Goal: Task Accomplishment & Management: Manage account settings

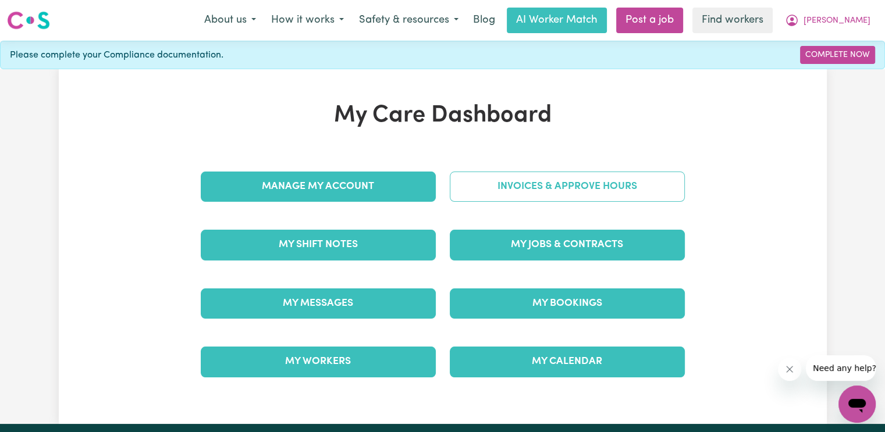
click at [541, 189] on link "Invoices & Approve Hours" at bounding box center [567, 187] width 235 height 30
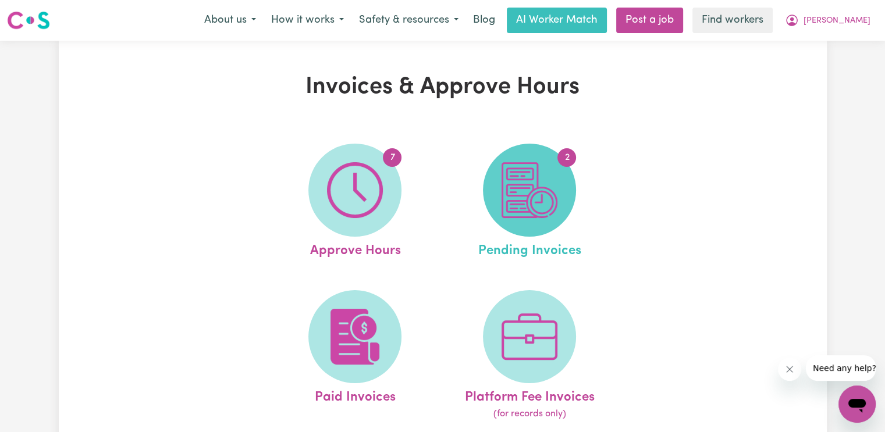
click at [549, 210] on img at bounding box center [530, 190] width 56 height 56
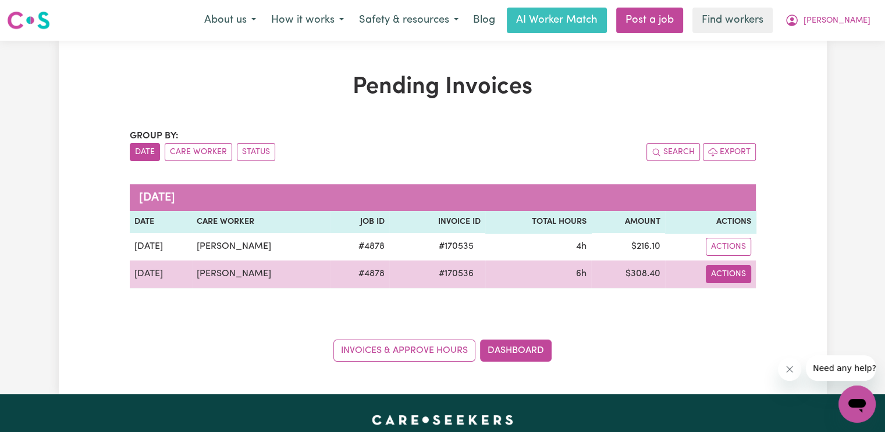
click at [726, 256] on button "Actions" at bounding box center [728, 247] width 45 height 18
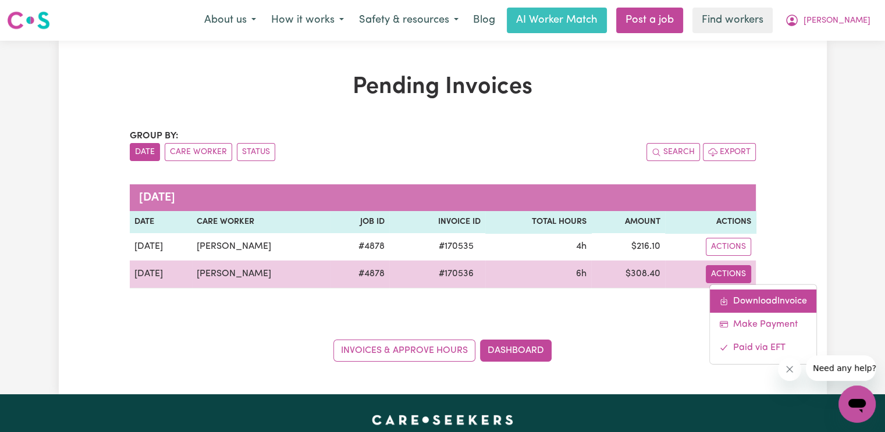
click at [733, 302] on link "Download Invoice" at bounding box center [763, 300] width 106 height 23
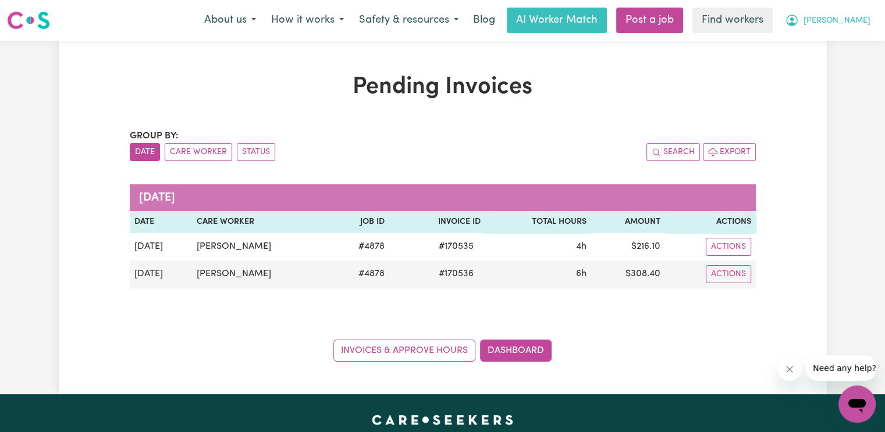
drag, startPoint x: 878, startPoint y: 18, endPoint x: 870, endPoint y: 21, distance: 8.7
click at [878, 18] on div "Menu About us How it works Safety & resources Blog AI Worker Match Post a job F…" at bounding box center [442, 20] width 885 height 27
click at [864, 21] on span "[PERSON_NAME]" at bounding box center [837, 21] width 67 height 13
click at [846, 41] on link "My Dashboard" at bounding box center [832, 45] width 92 height 22
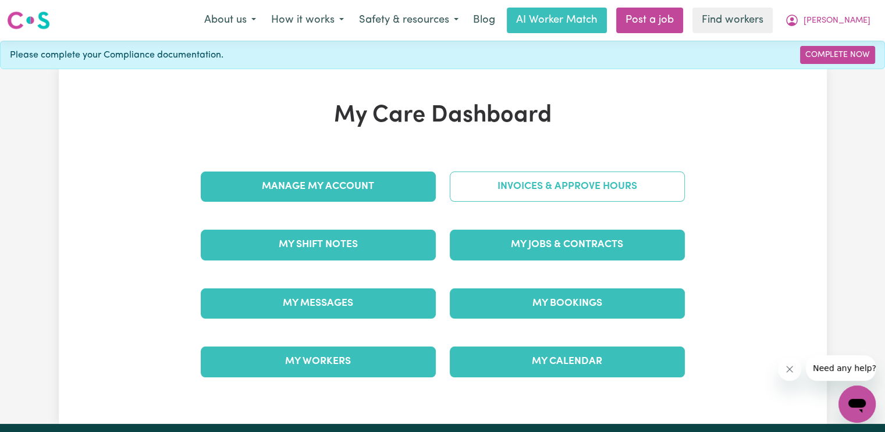
click at [651, 172] on link "Invoices & Approve Hours" at bounding box center [567, 187] width 235 height 30
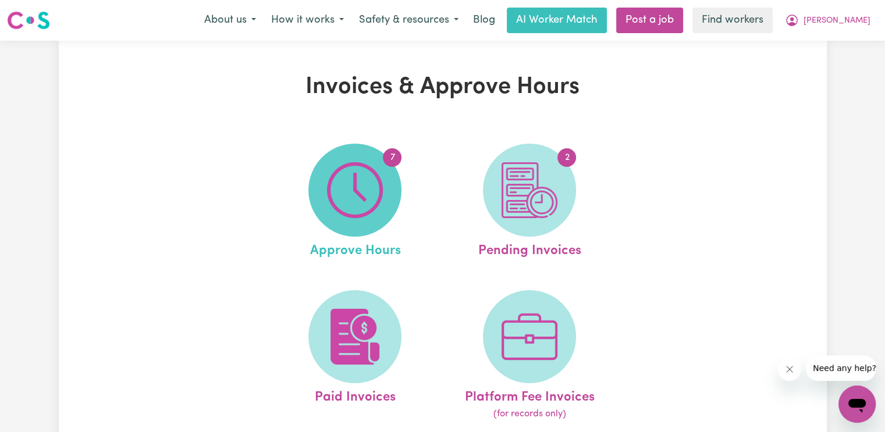
click at [354, 188] on img at bounding box center [355, 190] width 56 height 56
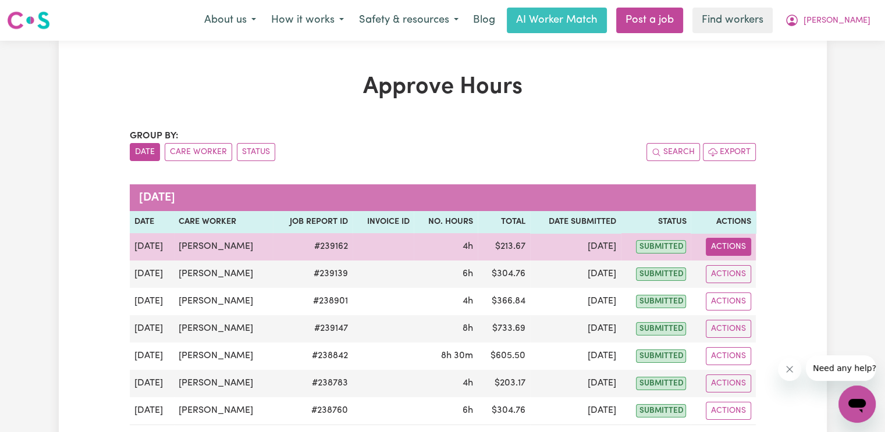
click at [727, 244] on button "Actions" at bounding box center [728, 247] width 45 height 18
click at [738, 271] on link "View Job Report" at bounding box center [758, 273] width 100 height 23
select select "pm"
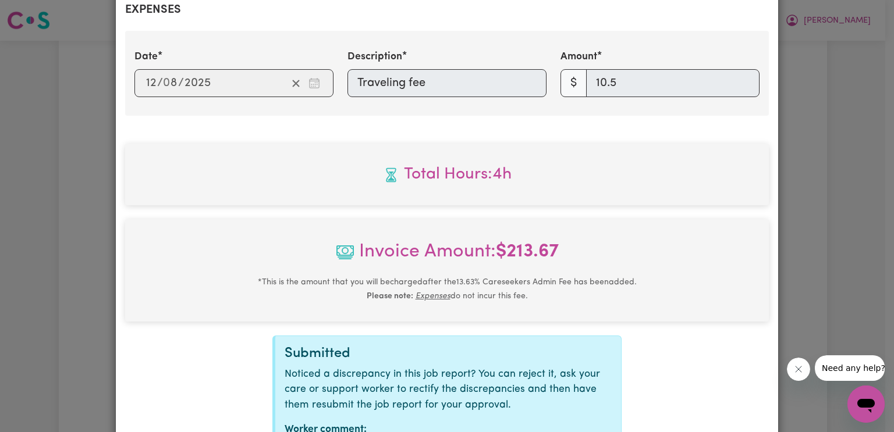
scroll to position [535, 0]
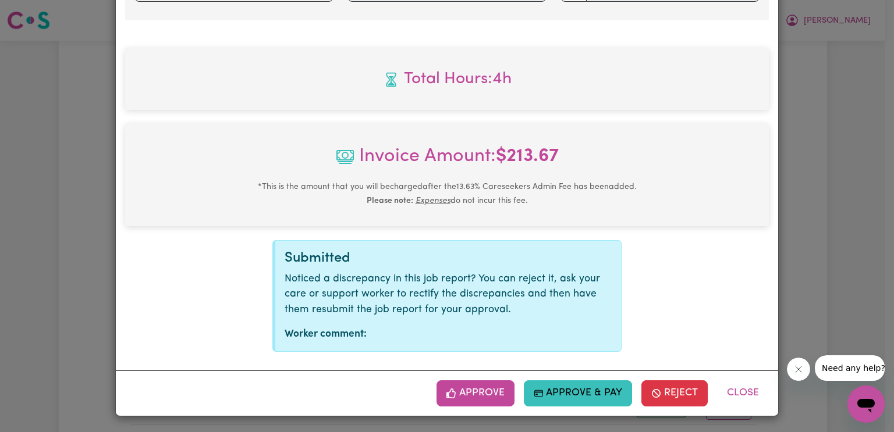
drag, startPoint x: 484, startPoint y: 395, endPoint x: 551, endPoint y: 385, distance: 67.6
click at [484, 395] on button "Approve" at bounding box center [475, 394] width 78 height 26
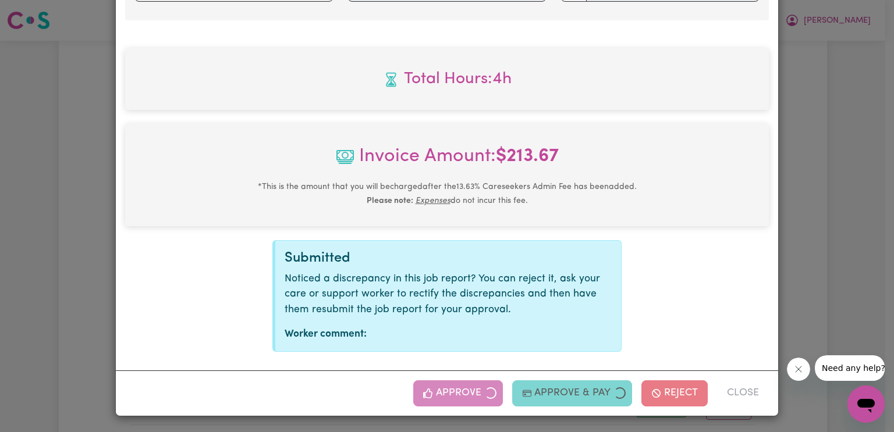
scroll to position [347, 0]
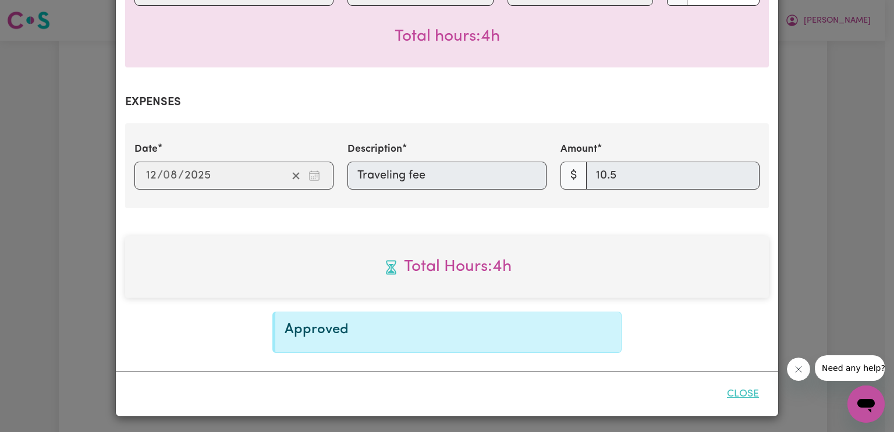
click at [747, 390] on button "Close" at bounding box center [743, 395] width 52 height 26
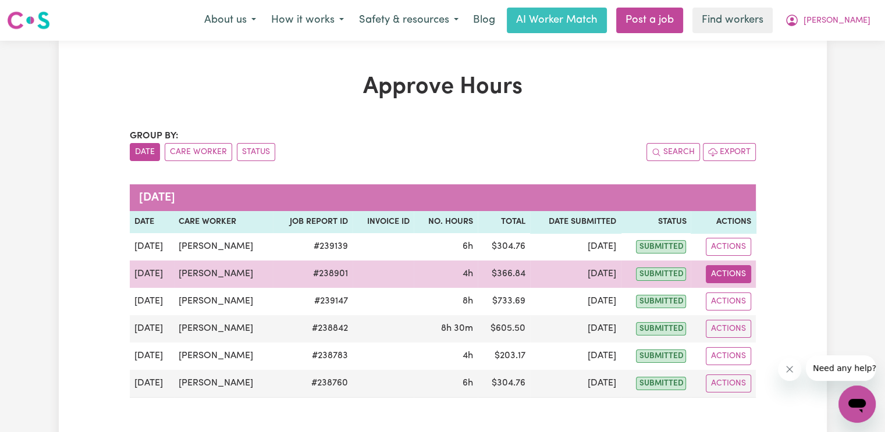
click at [740, 271] on button "Actions" at bounding box center [728, 274] width 45 height 18
click at [743, 307] on link "View Job Report" at bounding box center [758, 300] width 100 height 23
select select "pm"
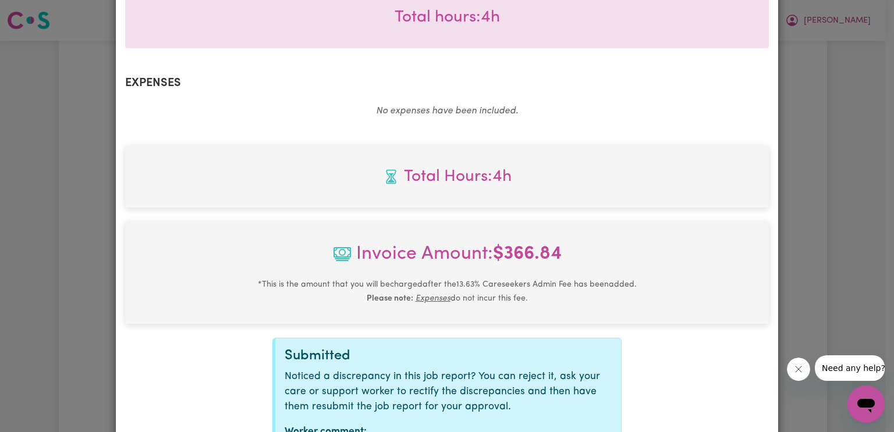
scroll to position [464, 0]
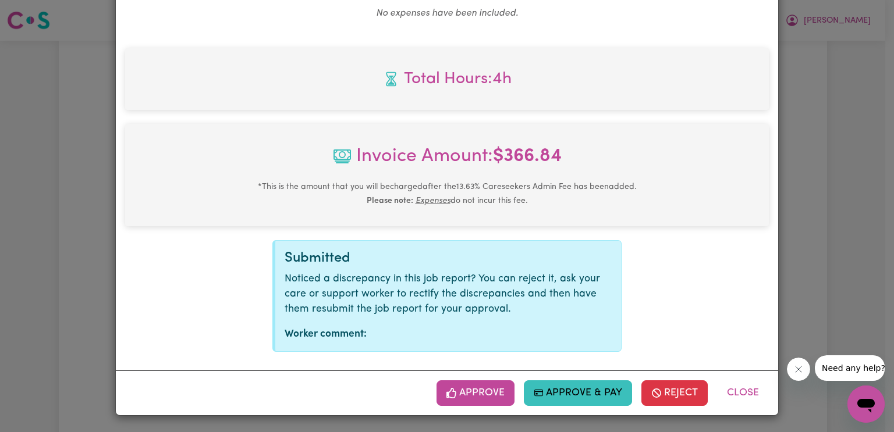
drag, startPoint x: 499, startPoint y: 393, endPoint x: 519, endPoint y: 393, distance: 20.4
click at [499, 393] on button "Approve" at bounding box center [475, 394] width 78 height 26
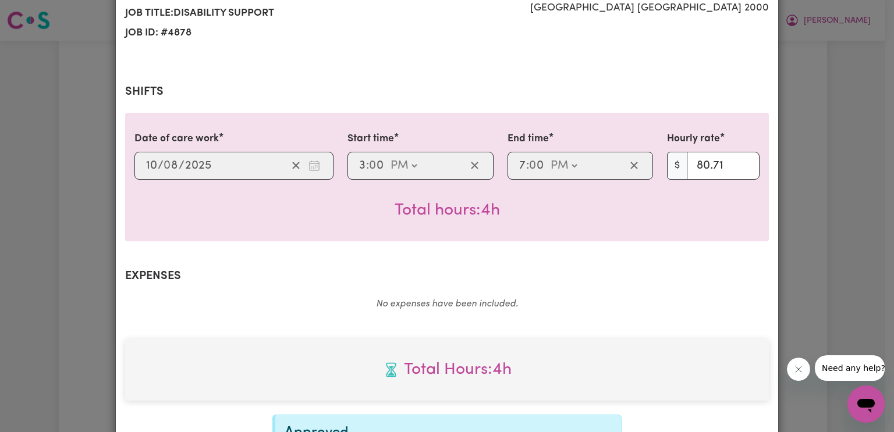
scroll to position [0, 0]
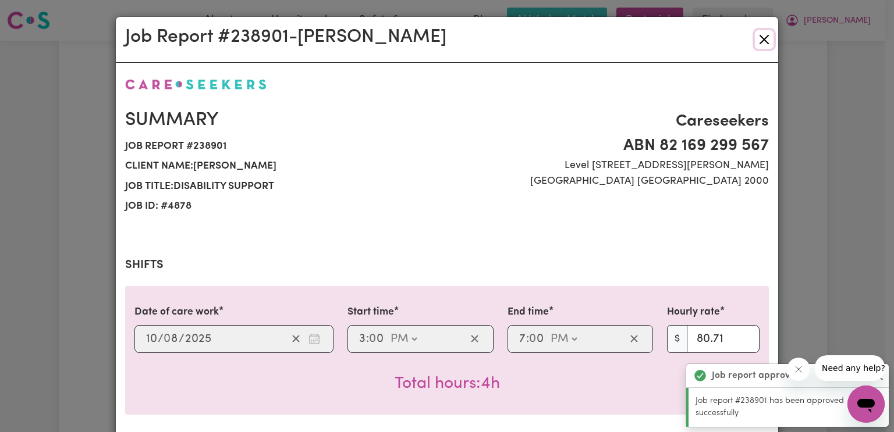
click at [759, 37] on button "Close" at bounding box center [764, 39] width 19 height 19
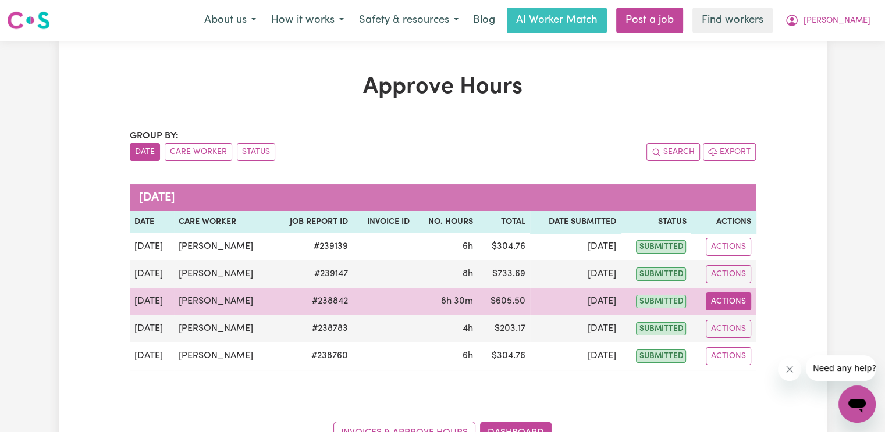
click at [740, 302] on button "Actions" at bounding box center [728, 302] width 45 height 18
click at [741, 328] on link "View Job Report" at bounding box center [758, 328] width 100 height 23
select select "pm"
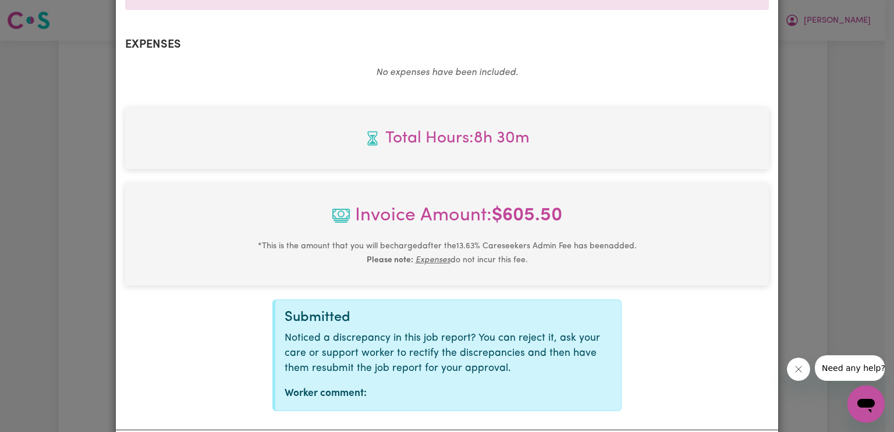
scroll to position [464, 0]
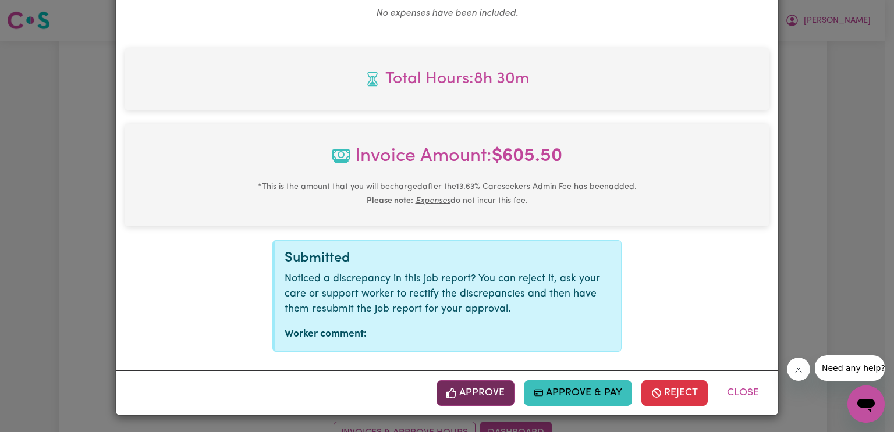
click at [459, 390] on button "Approve" at bounding box center [475, 394] width 78 height 26
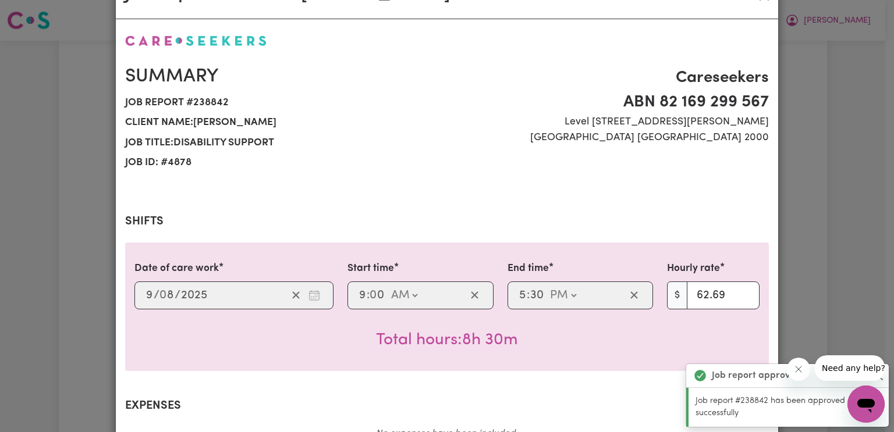
scroll to position [0, 0]
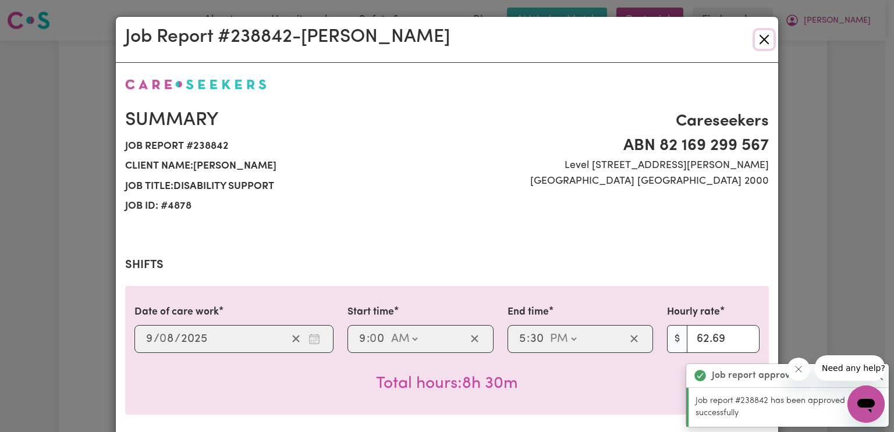
click at [756, 44] on button "Close" at bounding box center [764, 39] width 19 height 19
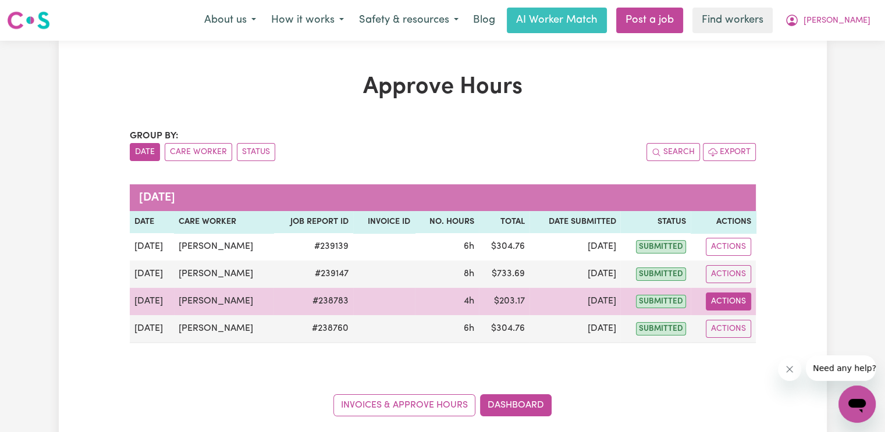
click at [715, 300] on button "Actions" at bounding box center [728, 302] width 45 height 18
click at [725, 325] on link "View Job Report" at bounding box center [758, 328] width 100 height 23
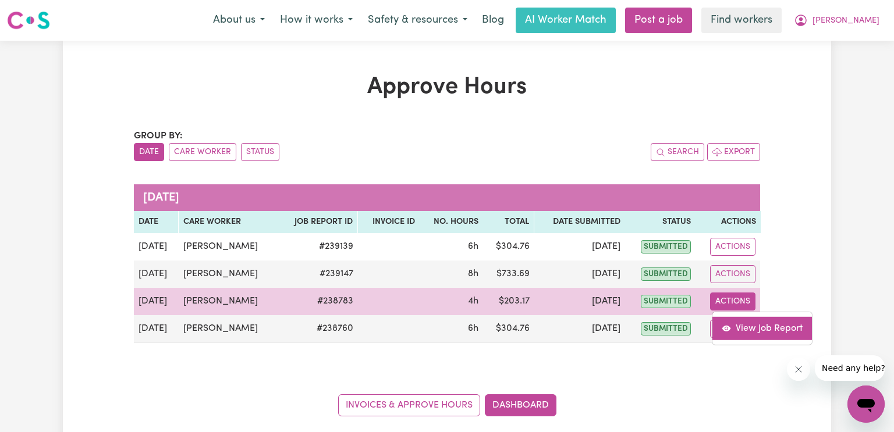
select select "pm"
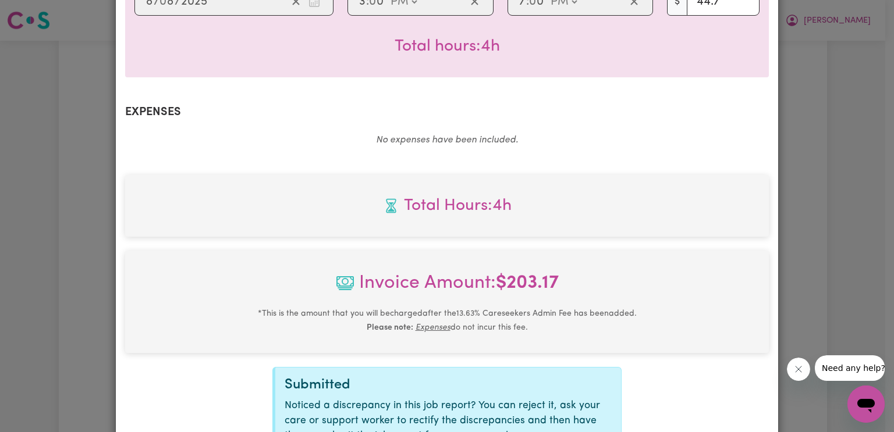
scroll to position [464, 0]
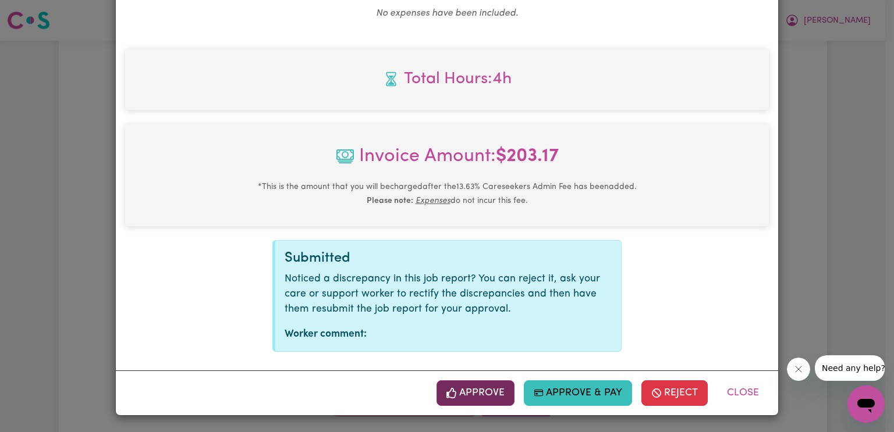
click at [468, 393] on button "Approve" at bounding box center [475, 394] width 78 height 26
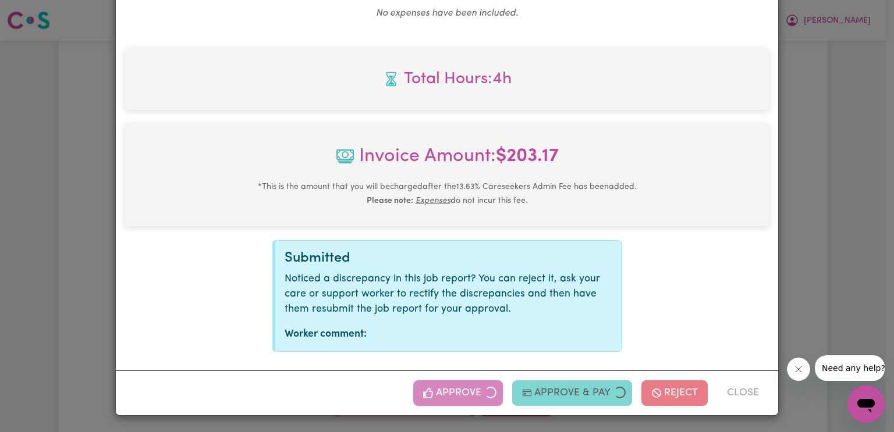
scroll to position [276, 0]
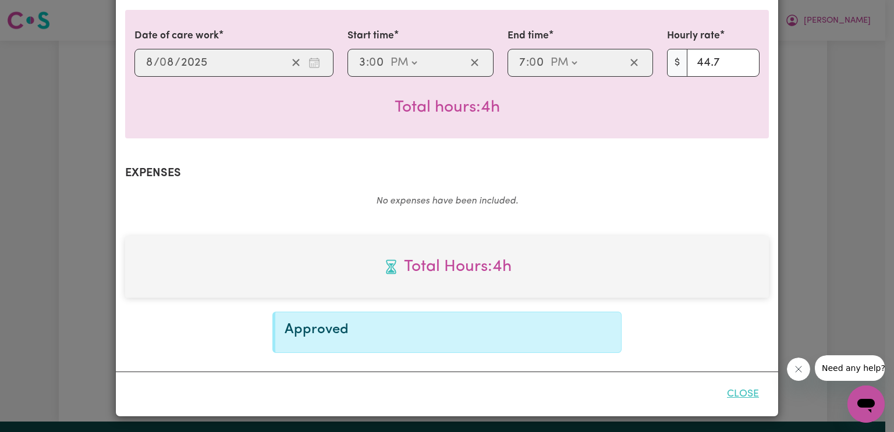
click at [743, 396] on button "Close" at bounding box center [743, 395] width 52 height 26
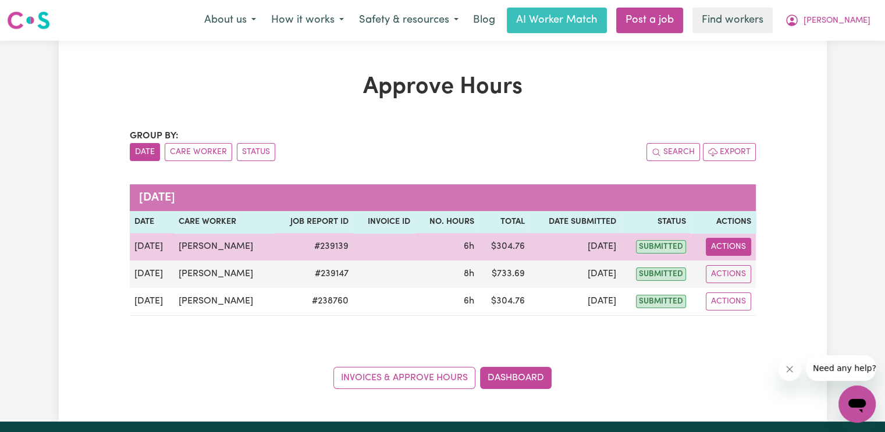
click at [737, 252] on button "Actions" at bounding box center [728, 247] width 45 height 18
click at [741, 275] on link "View Job Report" at bounding box center [758, 273] width 100 height 23
select select "pm"
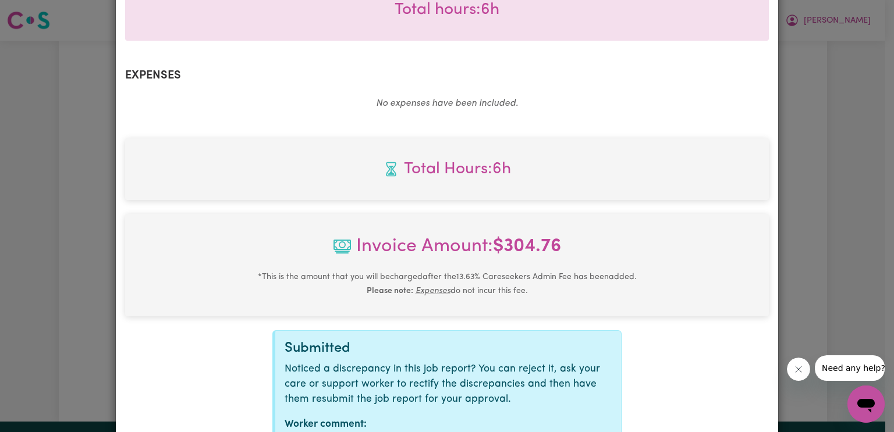
scroll to position [464, 0]
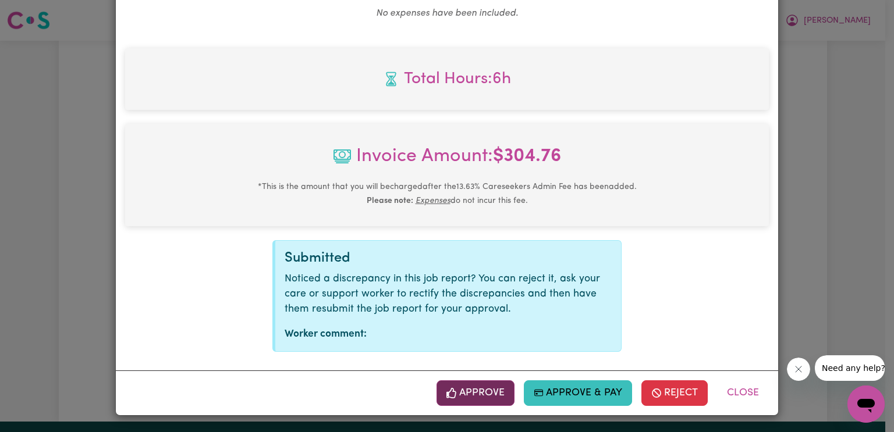
click at [480, 393] on button "Approve" at bounding box center [475, 394] width 78 height 26
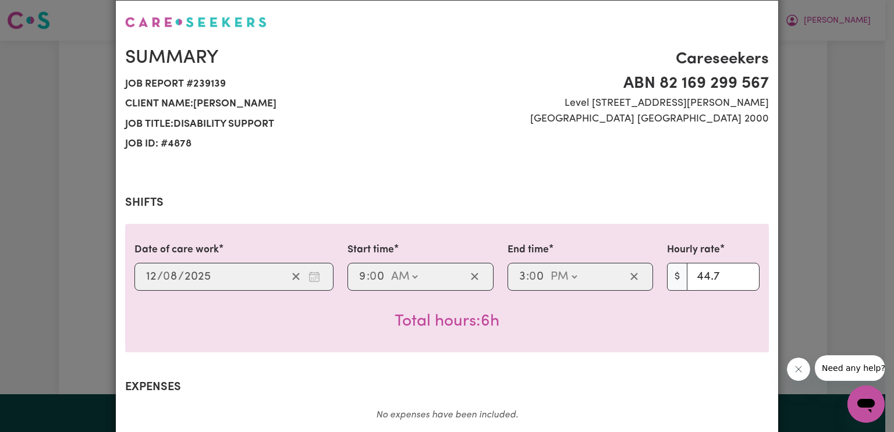
scroll to position [0, 0]
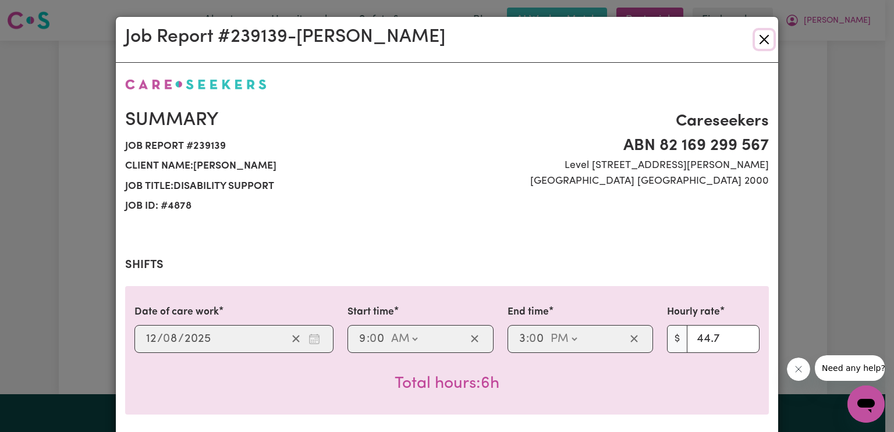
click at [766, 43] on button "Close" at bounding box center [764, 39] width 19 height 19
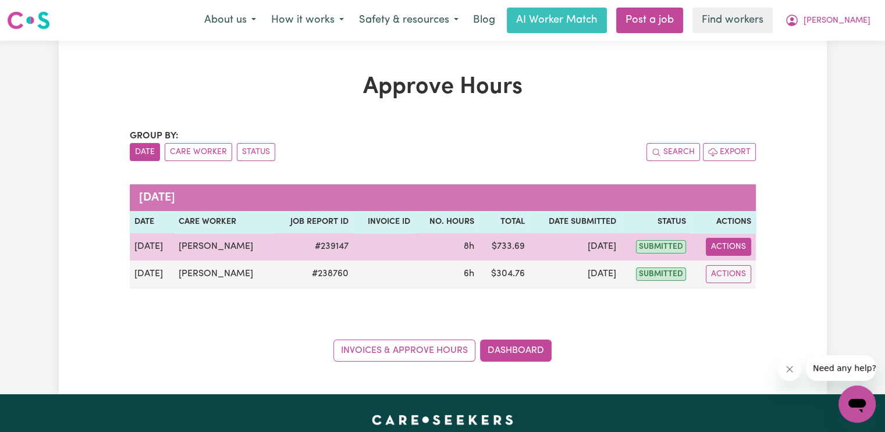
click at [729, 243] on button "Actions" at bounding box center [728, 247] width 45 height 18
click at [738, 276] on link "View Job Report" at bounding box center [758, 273] width 100 height 23
select select "pm"
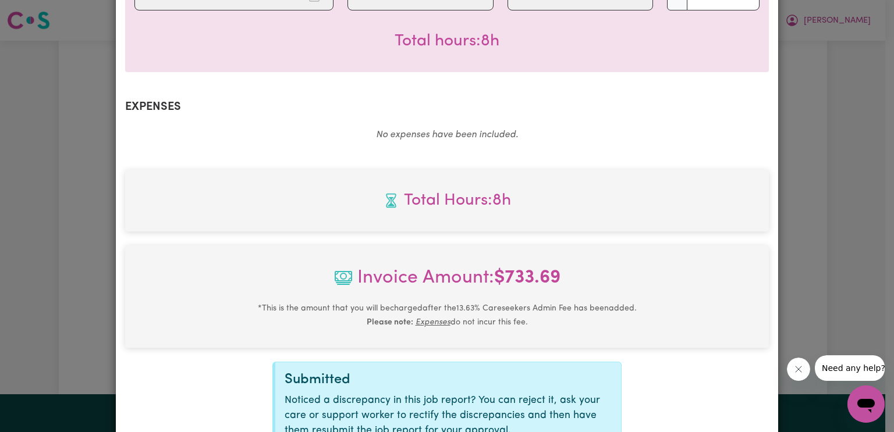
scroll to position [464, 0]
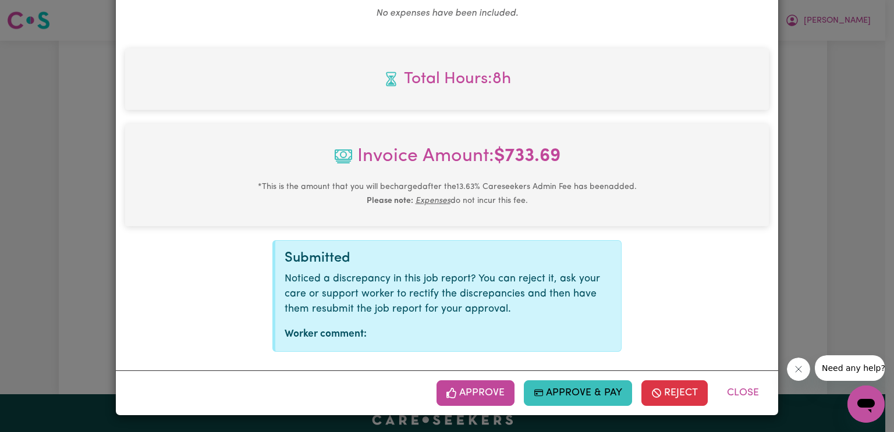
click at [464, 400] on button "Approve" at bounding box center [475, 394] width 78 height 26
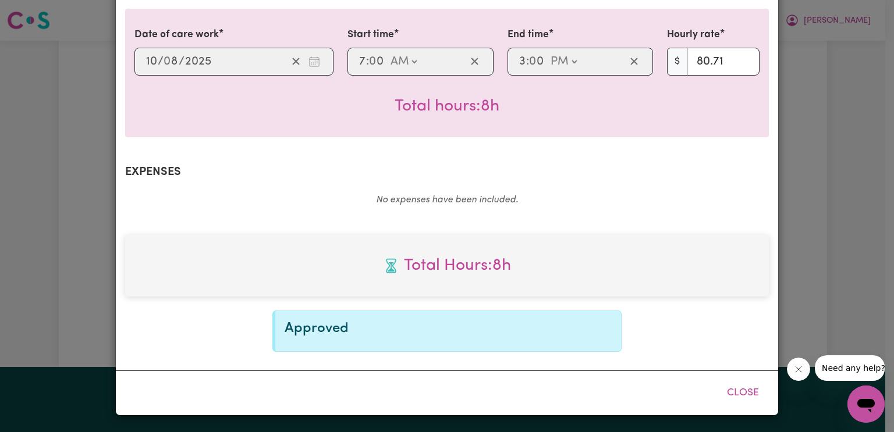
scroll to position [276, 0]
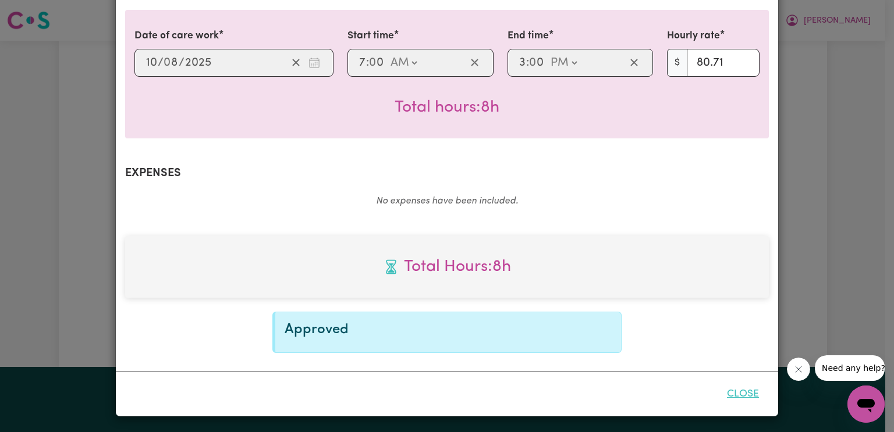
click at [736, 390] on button "Close" at bounding box center [743, 395] width 52 height 26
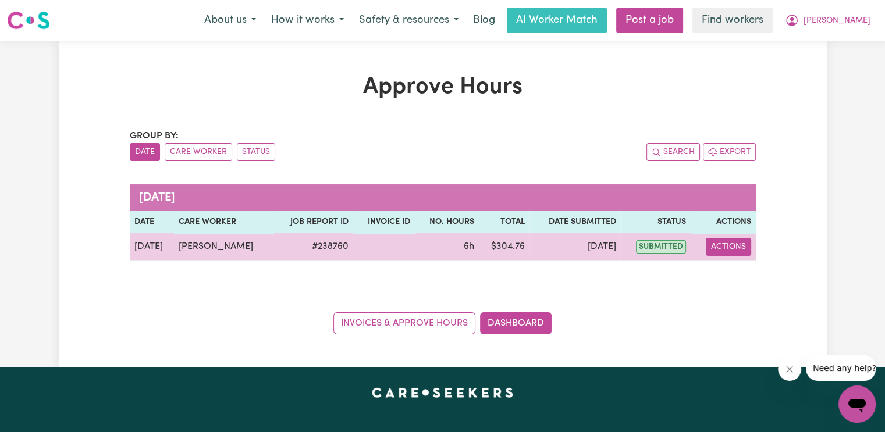
click at [725, 250] on button "Actions" at bounding box center [728, 247] width 45 height 18
click at [727, 272] on link "View Job Report" at bounding box center [758, 273] width 100 height 23
select select "pm"
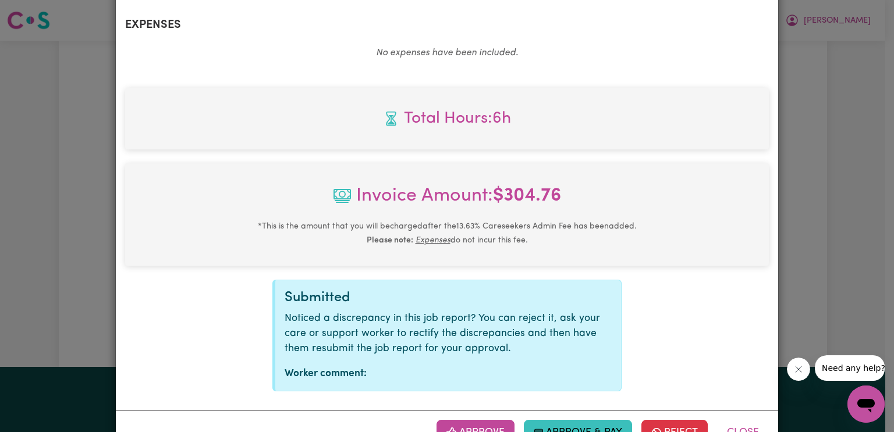
scroll to position [464, 0]
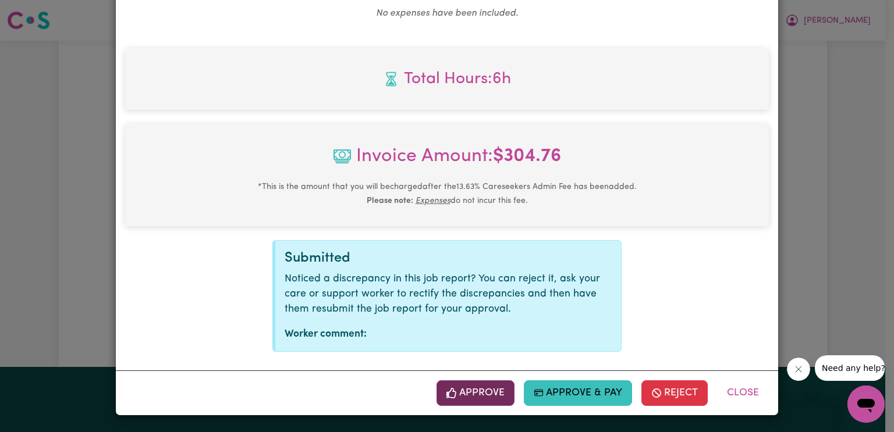
click at [475, 390] on button "Approve" at bounding box center [475, 394] width 78 height 26
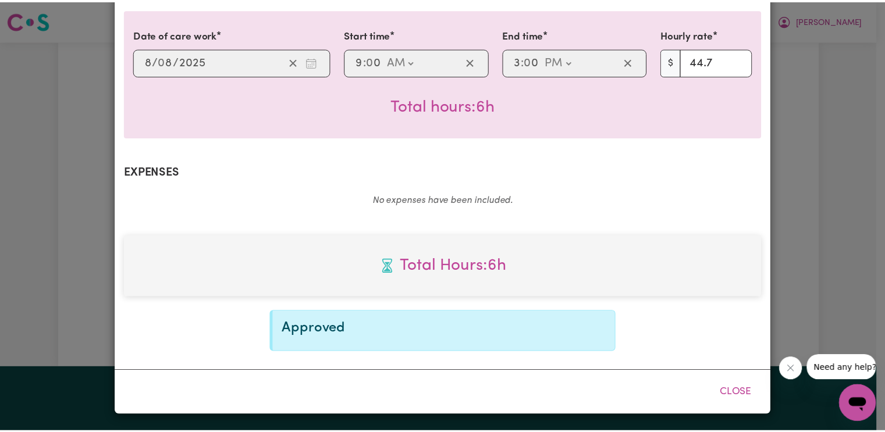
scroll to position [276, 0]
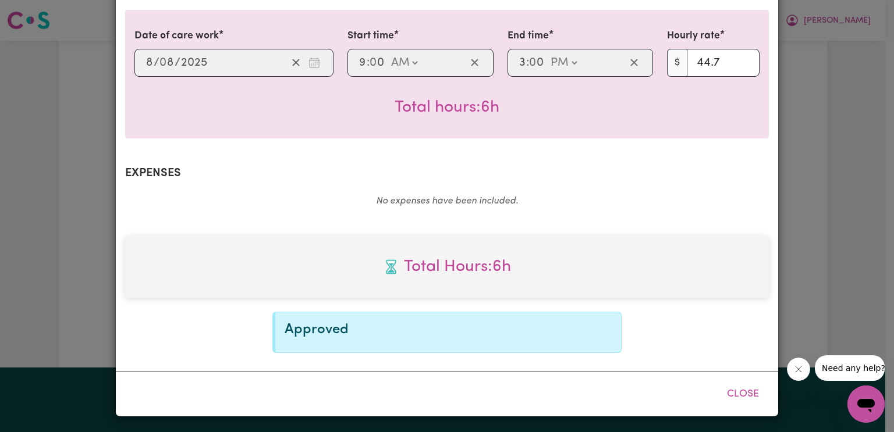
drag, startPoint x: 734, startPoint y: 398, endPoint x: 707, endPoint y: 386, distance: 30.0
click at [734, 398] on button "Close" at bounding box center [743, 395] width 52 height 26
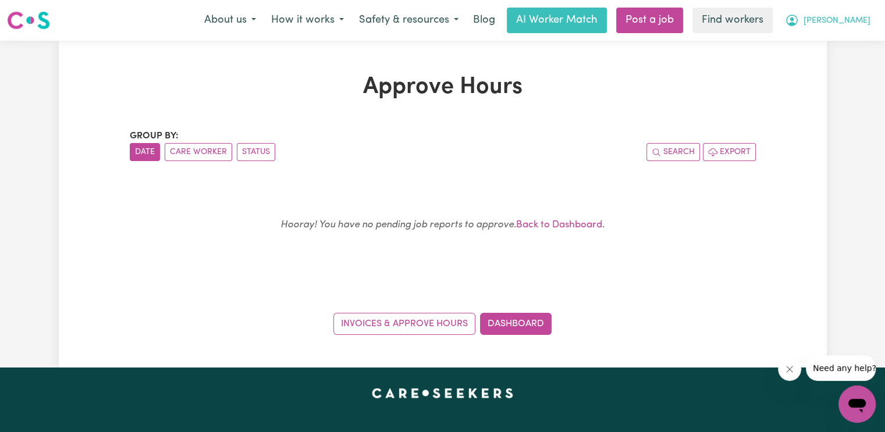
click at [860, 29] on button "[PERSON_NAME]" at bounding box center [827, 20] width 101 height 24
click at [842, 62] on link "Logout" at bounding box center [832, 67] width 92 height 22
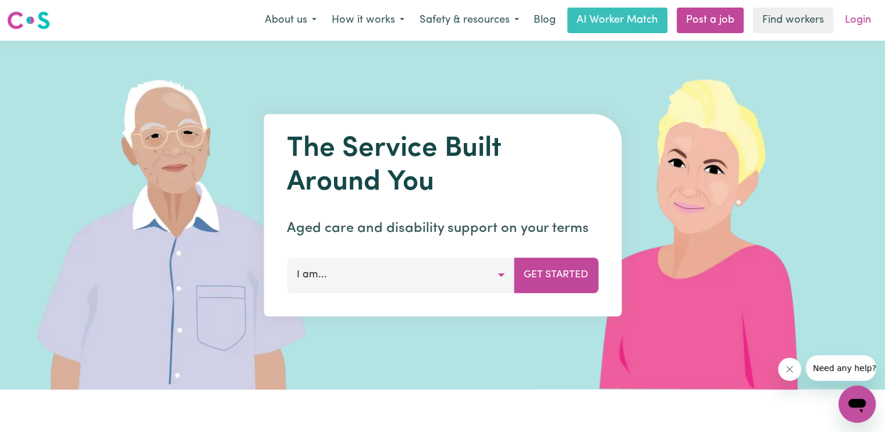
click at [860, 22] on link "Login" at bounding box center [858, 21] width 40 height 26
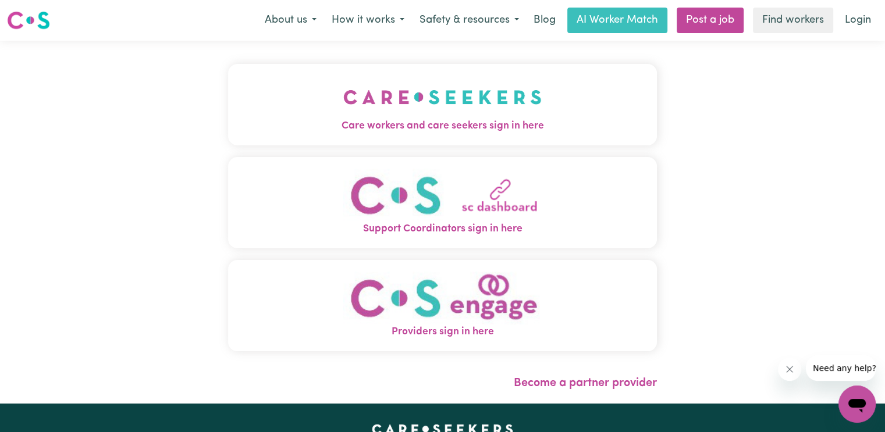
click at [343, 85] on img "Care workers and care seekers sign in here" at bounding box center [442, 97] width 198 height 43
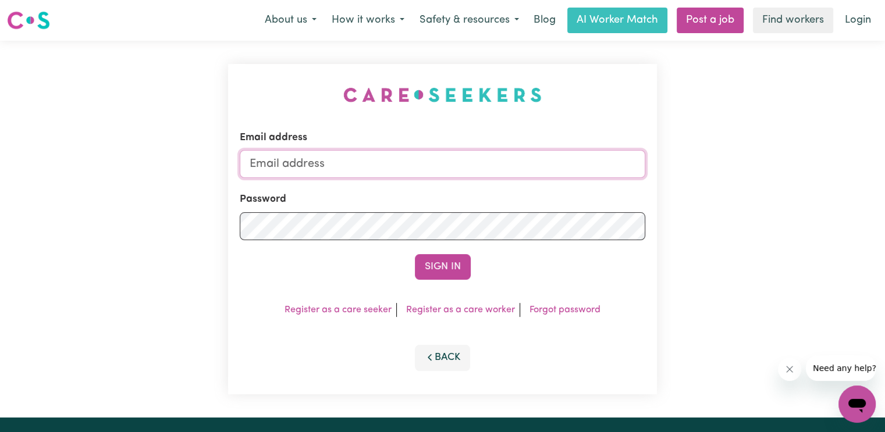
click at [291, 162] on input "Email address" at bounding box center [443, 164] width 406 height 28
type input "[EMAIL_ADDRESS][DOMAIN_NAME]"
click at [415, 254] on button "Sign In" at bounding box center [443, 267] width 56 height 26
